Goal: Transaction & Acquisition: Purchase product/service

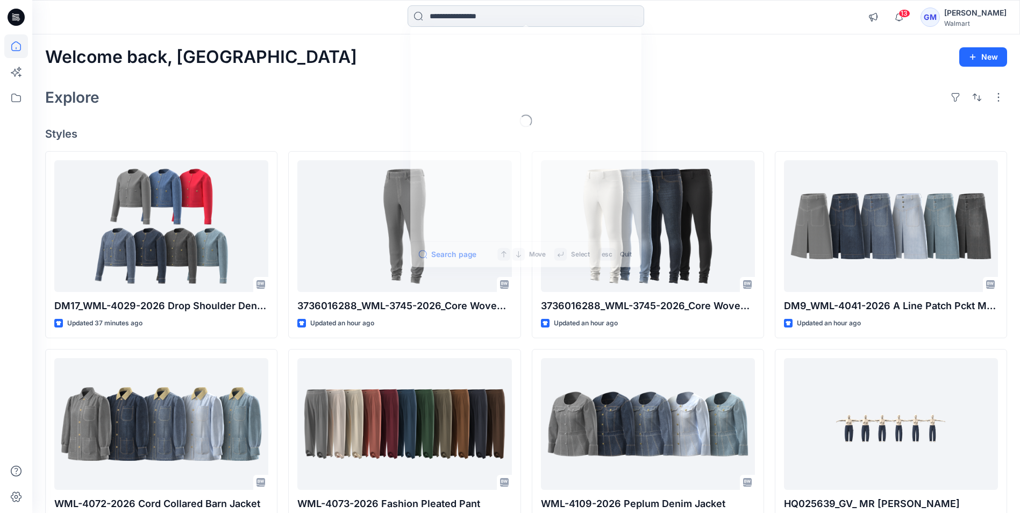
click at [547, 18] on input at bounding box center [526, 16] width 237 height 22
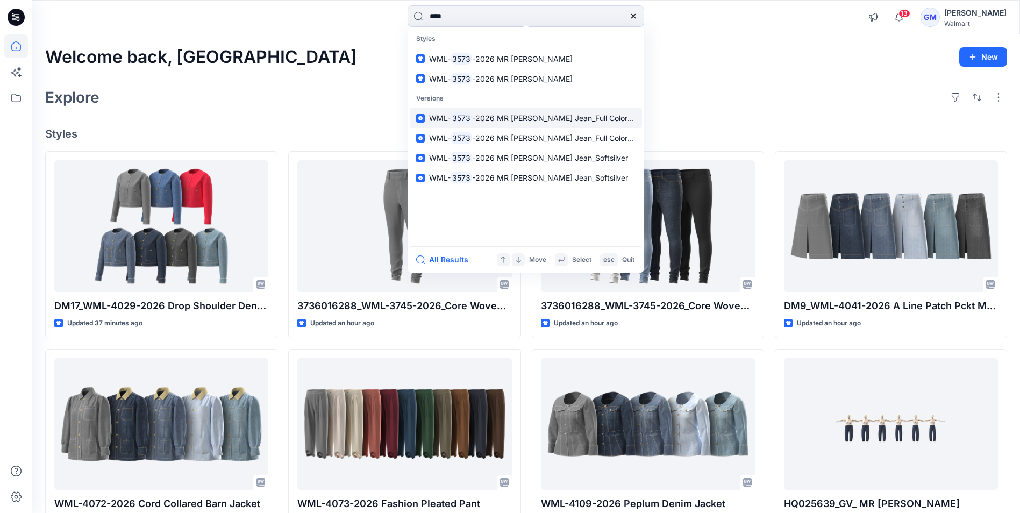
type input "****"
click at [493, 115] on span "-2026 MR [PERSON_NAME] Jean_Full Colorway" at bounding box center [557, 117] width 170 height 9
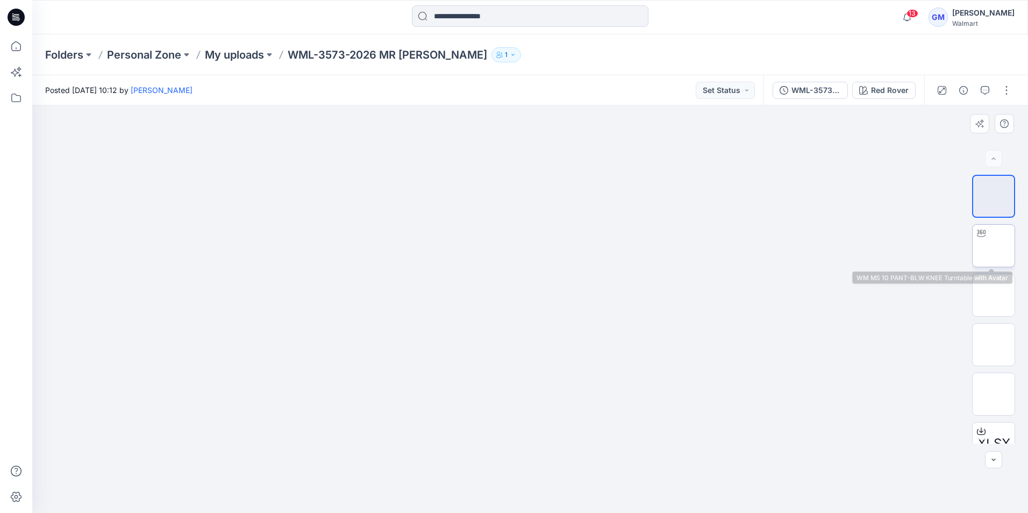
click at [994, 246] on img at bounding box center [994, 246] width 0 height 0
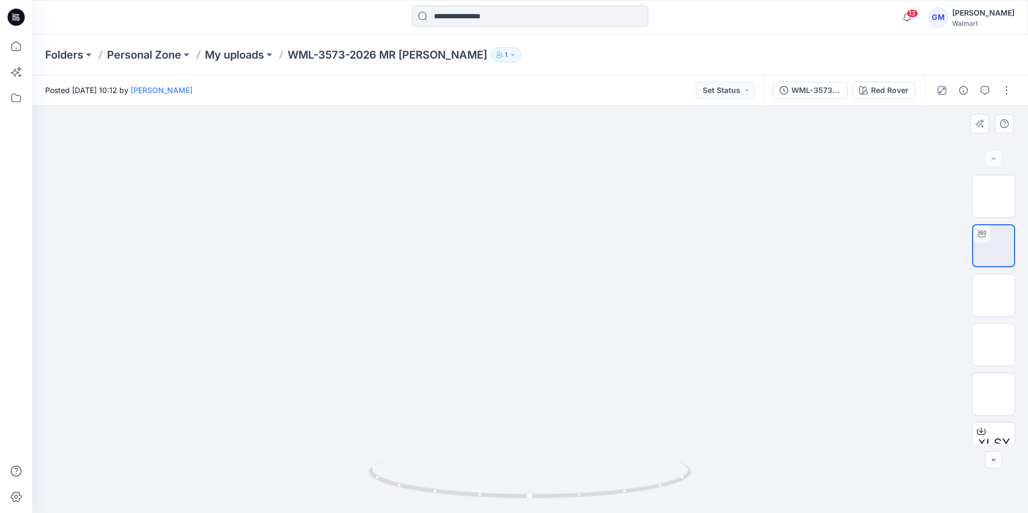
drag, startPoint x: 547, startPoint y: 427, endPoint x: 541, endPoint y: 290, distance: 137.3
drag, startPoint x: 534, startPoint y: 499, endPoint x: 564, endPoint y: 500, distance: 29.6
click at [564, 500] on icon at bounding box center [531, 481] width 325 height 40
